Goal: Transaction & Acquisition: Purchase product/service

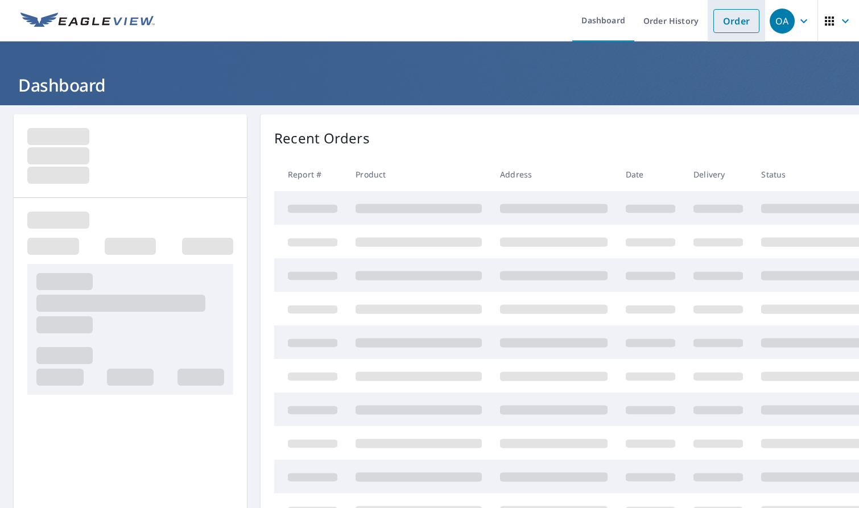
click at [728, 22] on link "Order" at bounding box center [736, 21] width 46 height 24
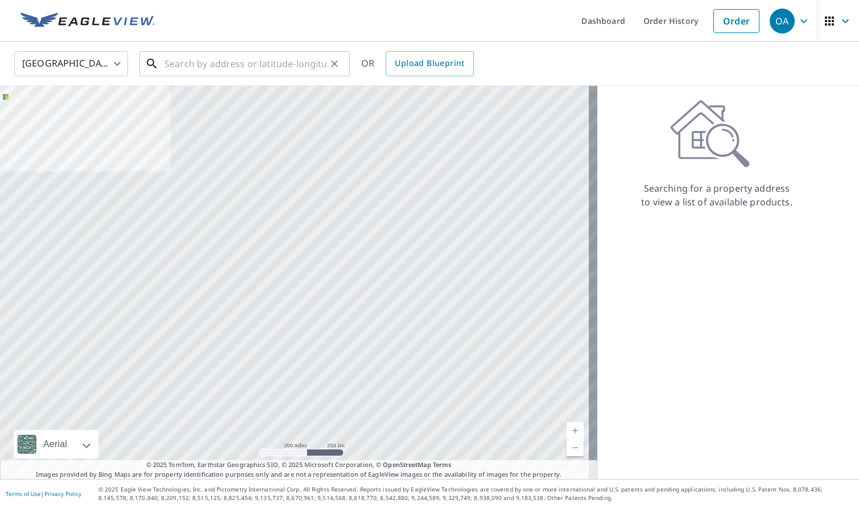
click at [264, 61] on input "text" at bounding box center [245, 64] width 162 height 32
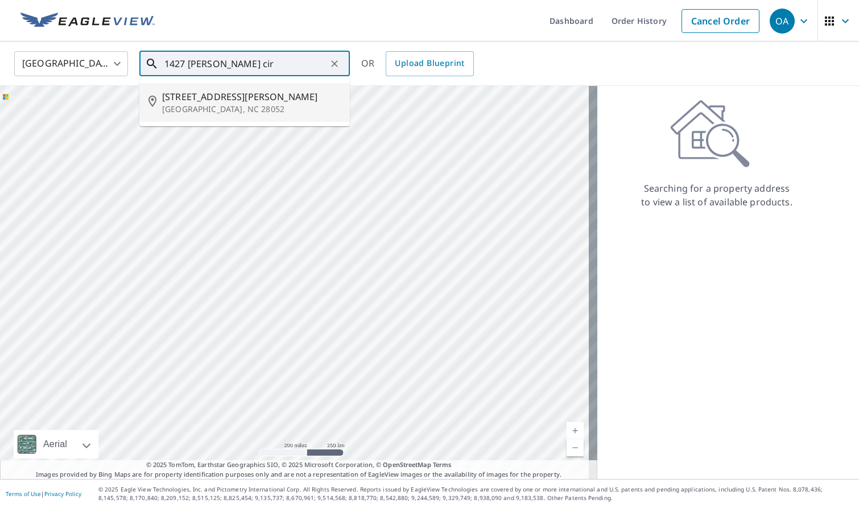
click at [263, 95] on span "[STREET_ADDRESS][PERSON_NAME]" at bounding box center [251, 97] width 179 height 14
type input "[STREET_ADDRESS][PERSON_NAME]"
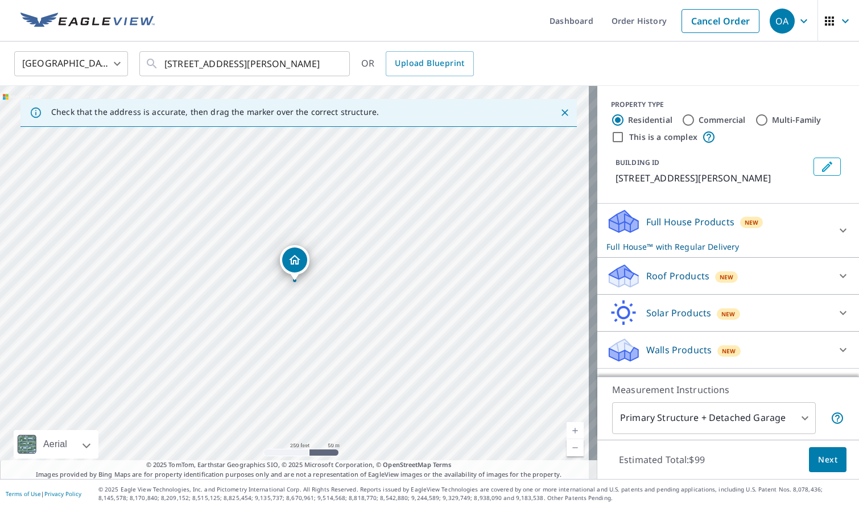
click at [701, 283] on div "Roof Products New" at bounding box center [717, 276] width 223 height 27
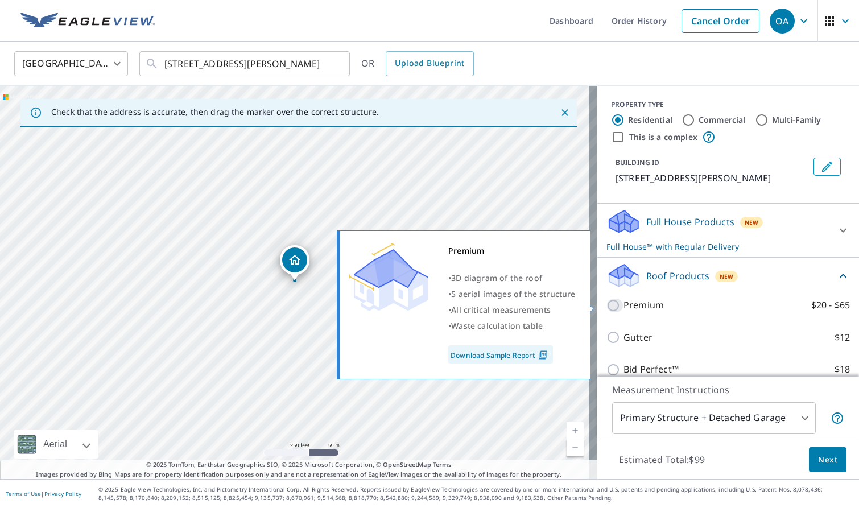
click at [614, 309] on input "Premium $20 - $65" at bounding box center [614, 306] width 17 height 14
checkbox input "true"
checkbox input "false"
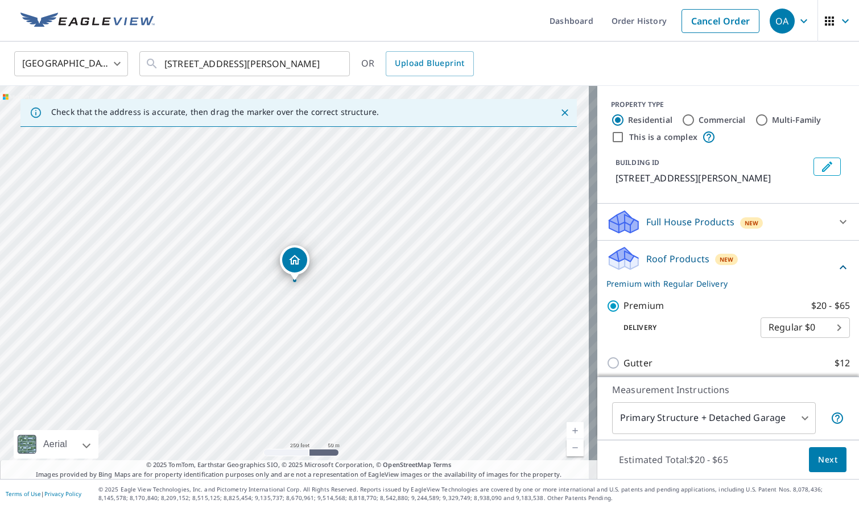
click at [818, 459] on span "Next" at bounding box center [827, 460] width 19 height 14
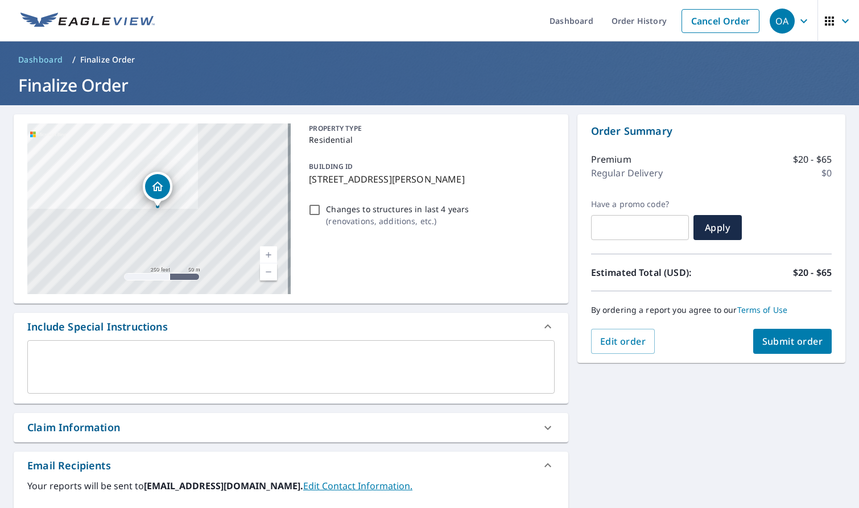
click at [468, 422] on div "Claim Information" at bounding box center [280, 427] width 507 height 15
checkbox input "true"
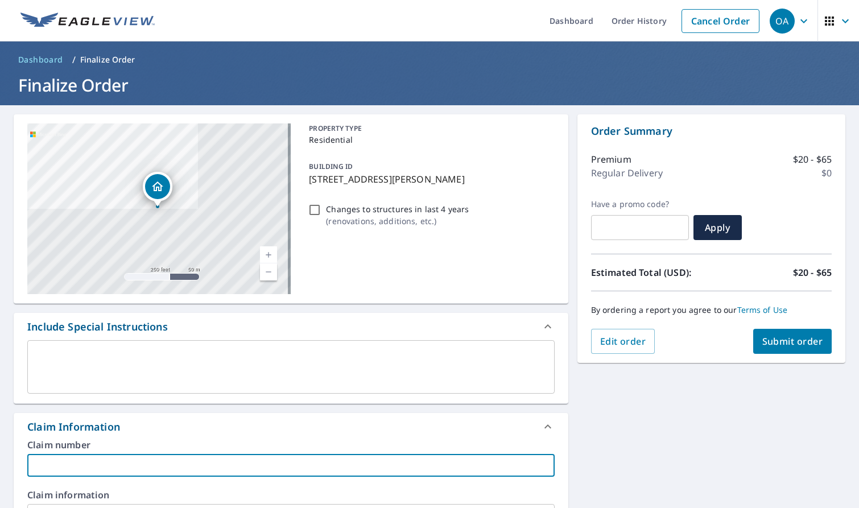
click at [437, 466] on input "text" at bounding box center [290, 465] width 527 height 23
type input "C"
checkbox input "true"
type input "CH"
checkbox input "true"
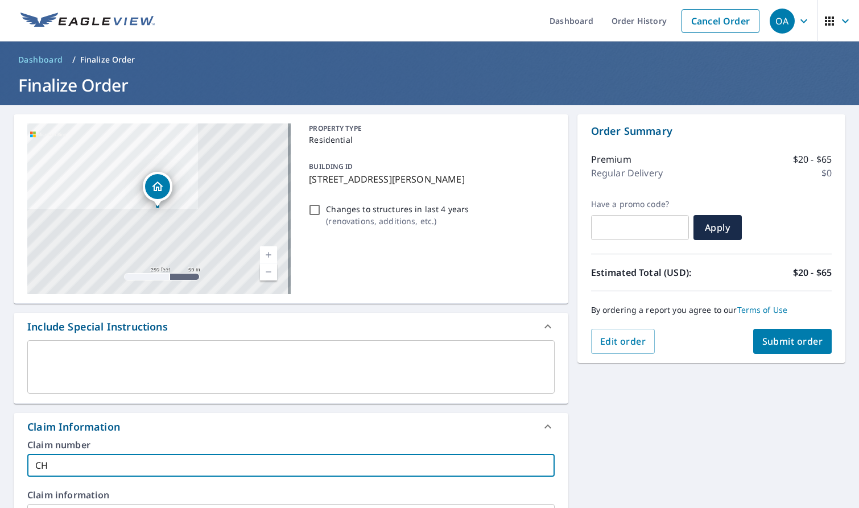
type input "CHN"
checkbox input "true"
type input "CHNC"
checkbox input "true"
type input "CHNC"
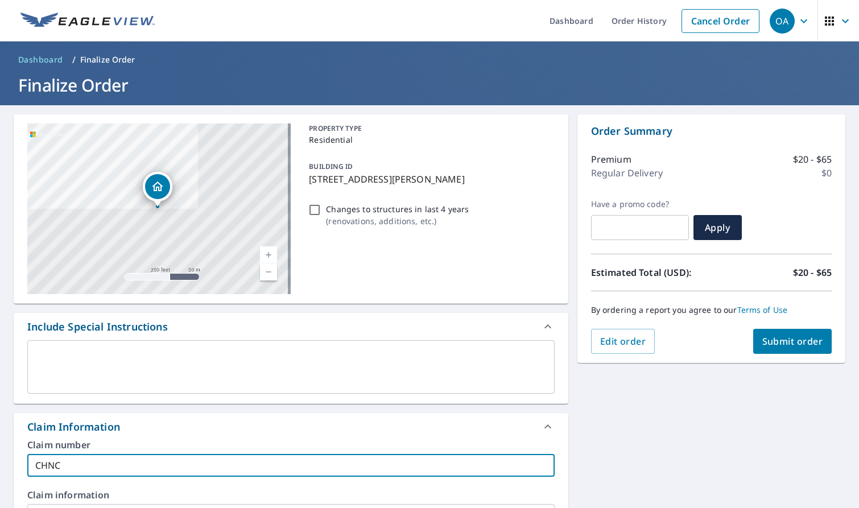
checkbox input "true"
type input "CHNC 8"
checkbox input "true"
type input "CHNC 83"
checkbox input "true"
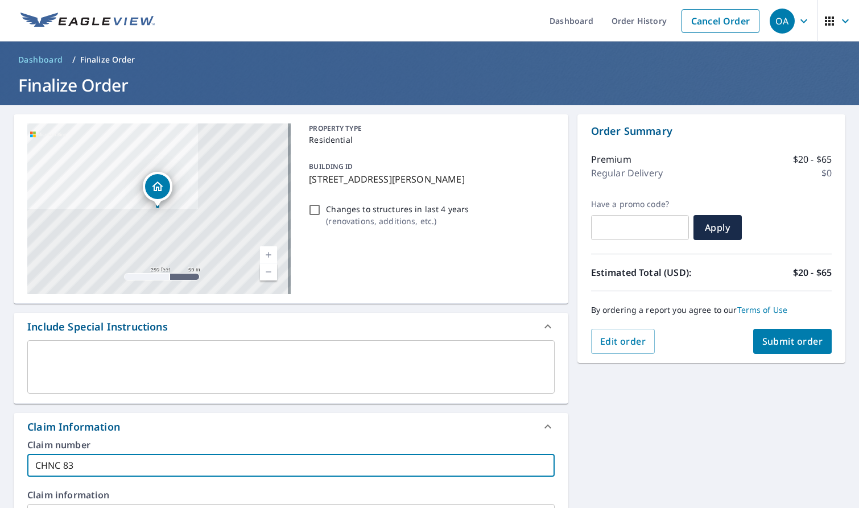
type input "CHNC 830"
checkbox input "true"
type input "CHNC 8308"
checkbox input "true"
type input "CHNC 83081"
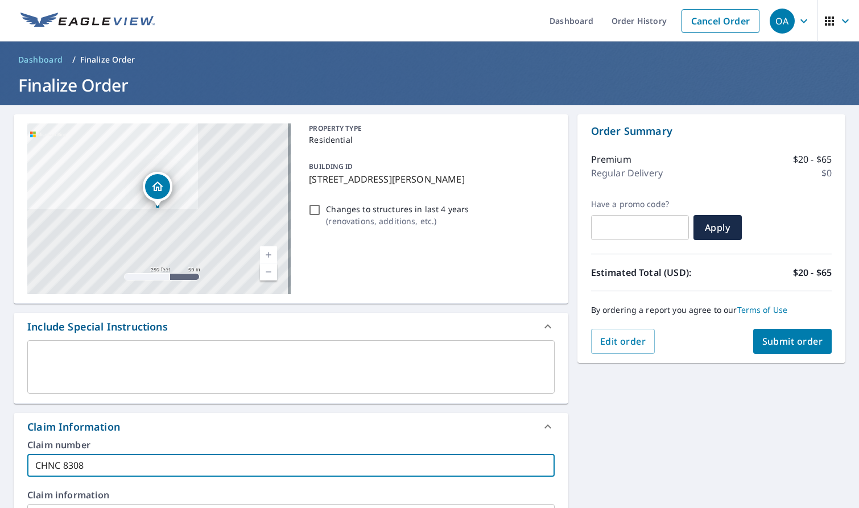
checkbox input "true"
type input "CHNC 830817"
checkbox input "true"
drag, startPoint x: 97, startPoint y: 463, endPoint x: 31, endPoint y: 464, distance: 65.4
click at [31, 464] on input "CHNC 830817" at bounding box center [290, 465] width 527 height 23
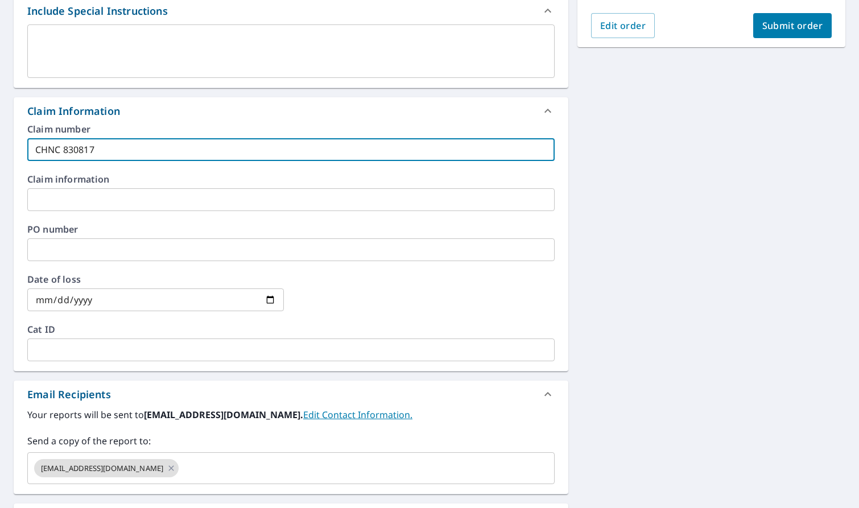
scroll to position [341, 0]
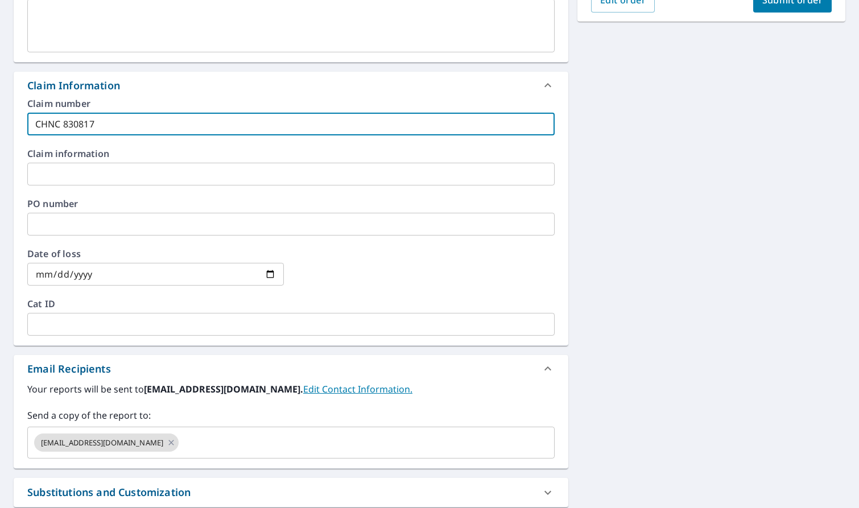
type input "CHNC 830817"
click at [92, 178] on input "text" at bounding box center [290, 174] width 527 height 23
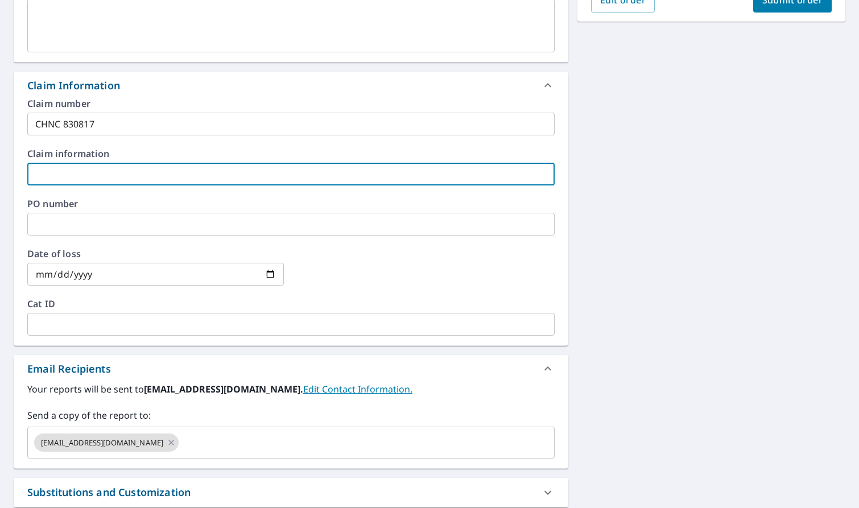
paste input "CHNC 830817"
type input "CHNC 830817"
checkbox input "true"
type input "CHNC 830817"
click at [632, 276] on div "[STREET_ADDRESS][PERSON_NAME] A standard road map Aerial A detailed look from a…" at bounding box center [429, 175] width 859 height 822
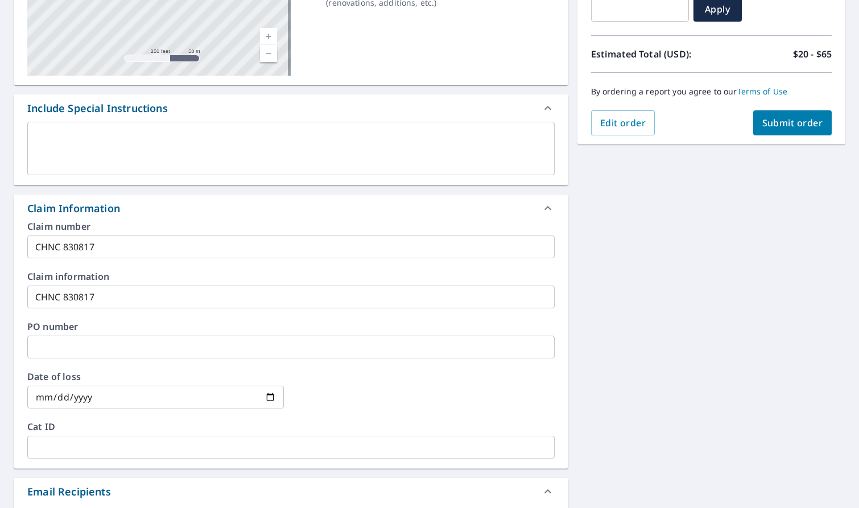
scroll to position [57, 0]
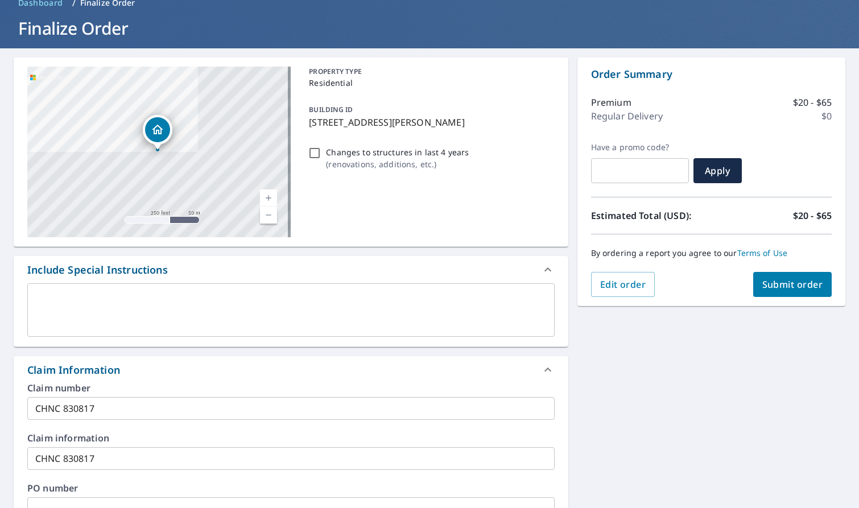
click at [775, 279] on span "Submit order" at bounding box center [792, 284] width 61 height 13
checkbox input "true"
